Goal: Task Accomplishment & Management: Manage account settings

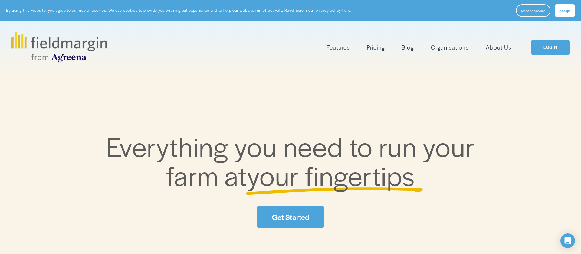
click at [550, 44] on link "LOGIN" at bounding box center [550, 47] width 38 height 15
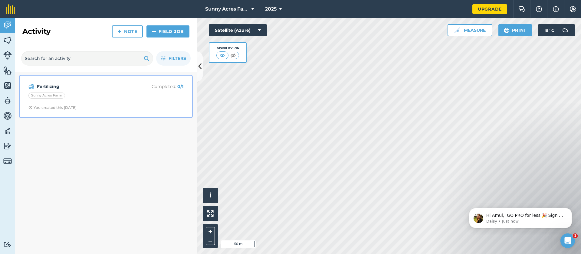
click at [96, 104] on div "Fertilizing Completed : 0 / 1 Sunny Acres Farm You created this [DATE]" at bounding box center [106, 96] width 165 height 35
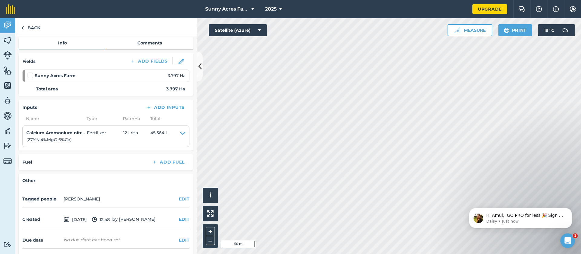
scroll to position [61, 0]
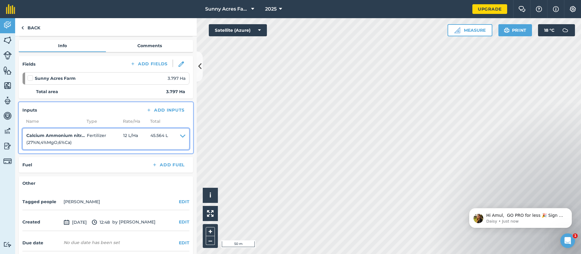
click at [183, 137] on icon at bounding box center [182, 139] width 5 height 14
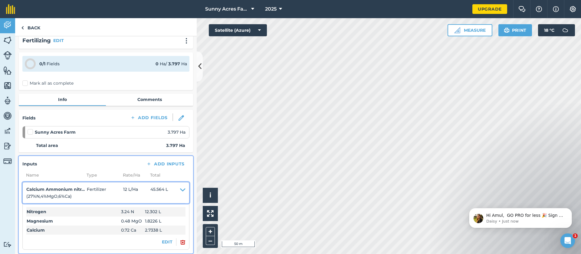
scroll to position [0, 0]
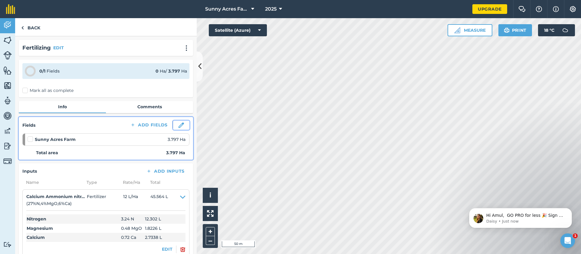
click at [183, 126] on img at bounding box center [181, 125] width 5 height 5
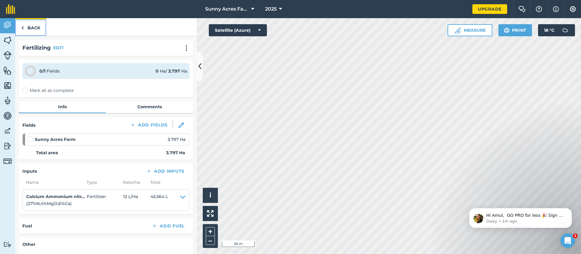
click at [25, 26] on link "Back" at bounding box center [30, 27] width 31 height 18
